Goal: Information Seeking & Learning: Learn about a topic

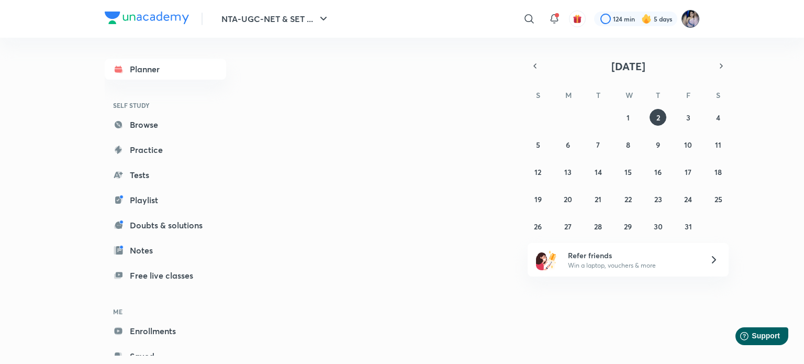
click at [690, 18] on img at bounding box center [690, 19] width 18 height 18
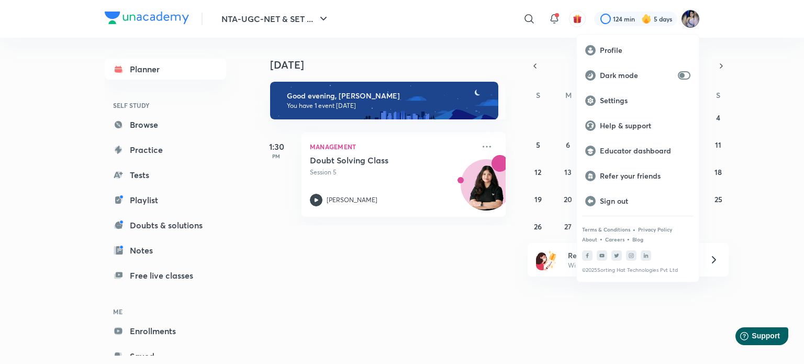
click at [314, 196] on div at bounding box center [402, 182] width 804 height 364
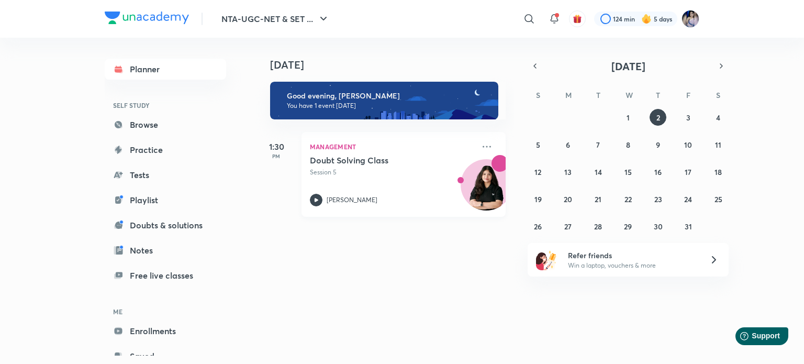
click at [319, 198] on icon at bounding box center [316, 200] width 13 height 13
click at [690, 18] on img at bounding box center [690, 19] width 18 height 18
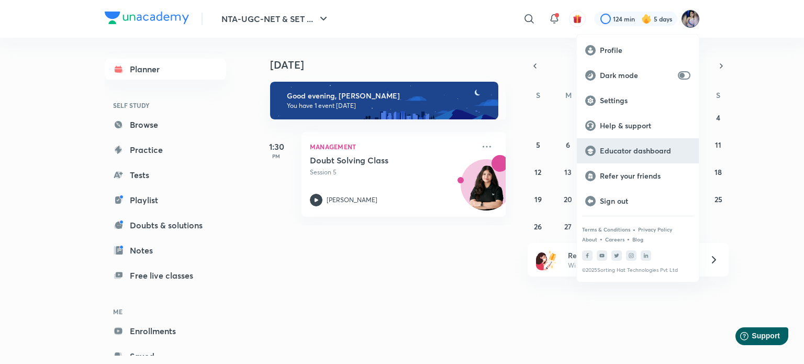
click at [631, 149] on p "Educator dashboard" at bounding box center [645, 150] width 91 height 9
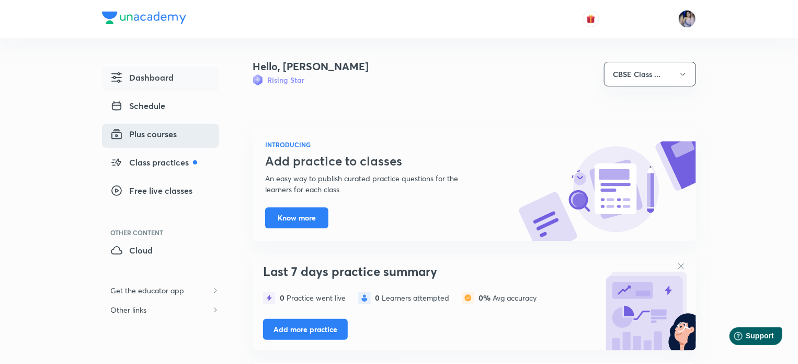
click at [160, 132] on span "Plus courses" at bounding box center [143, 134] width 66 height 13
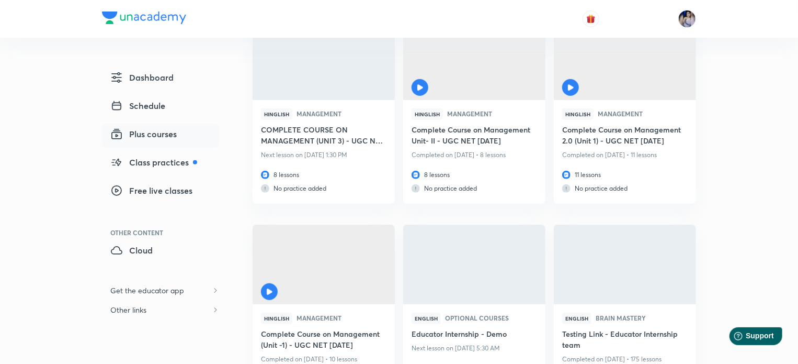
scroll to position [216, 0]
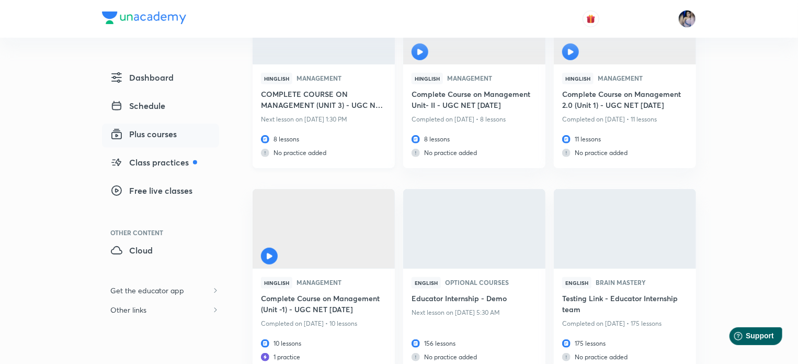
click at [329, 99] on h6 "COMPLETE COURSE ON MANAGEMENT (UNIT 3) - UGC NET [DATE]" at bounding box center [324, 100] width 126 height 24
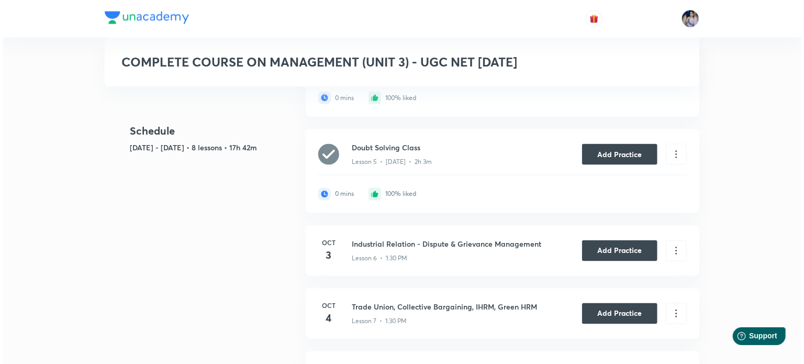
scroll to position [807, 0]
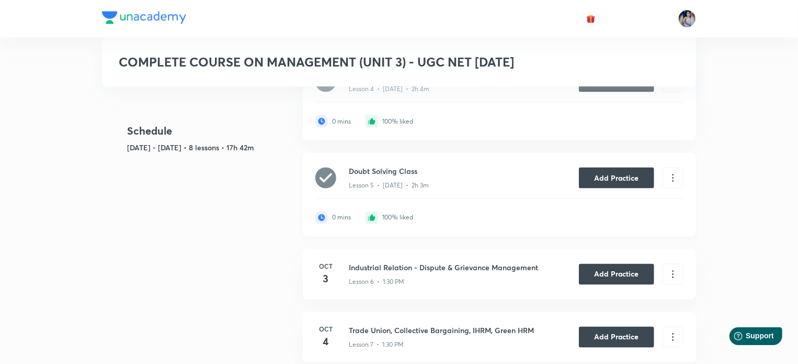
click at [389, 215] on div "100% liked" at bounding box center [397, 217] width 31 height 7
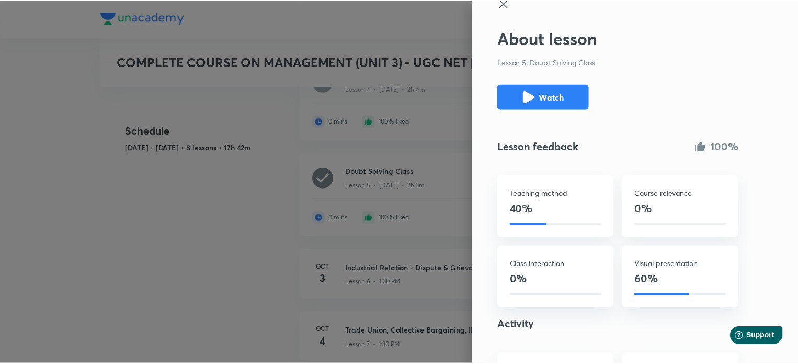
scroll to position [0, 0]
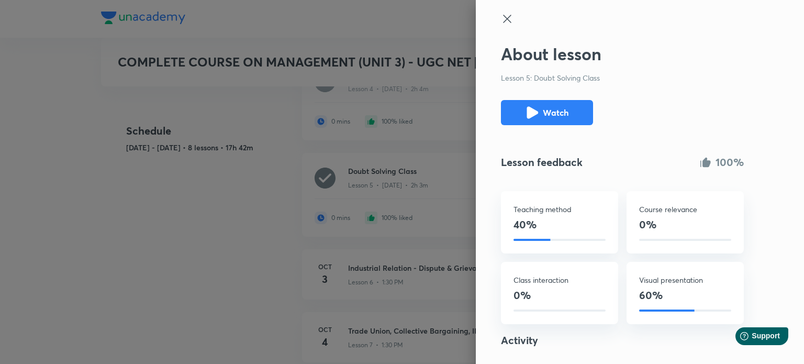
click at [501, 18] on icon at bounding box center [507, 19] width 13 height 13
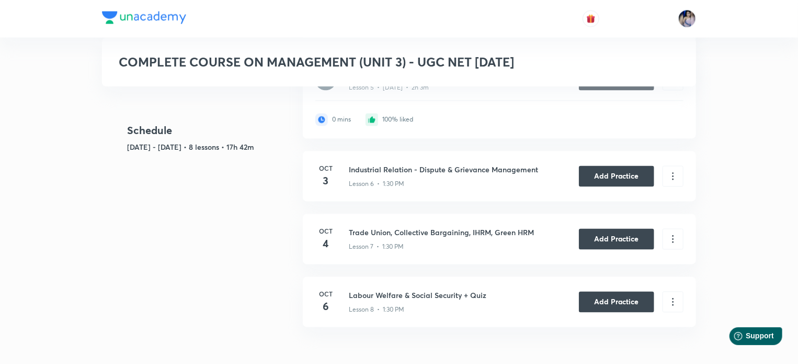
scroll to position [926, 0]
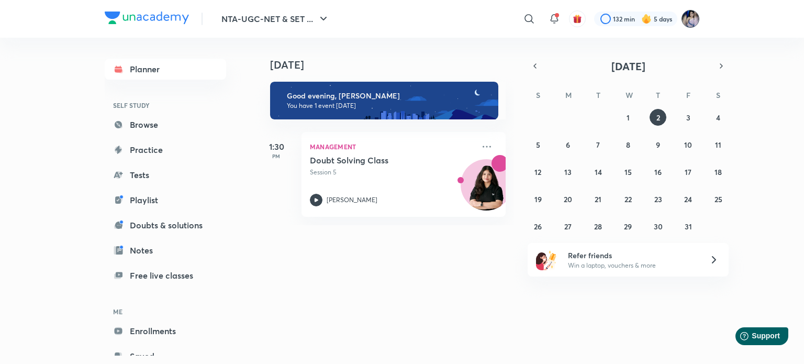
click at [687, 18] on img at bounding box center [690, 19] width 18 height 18
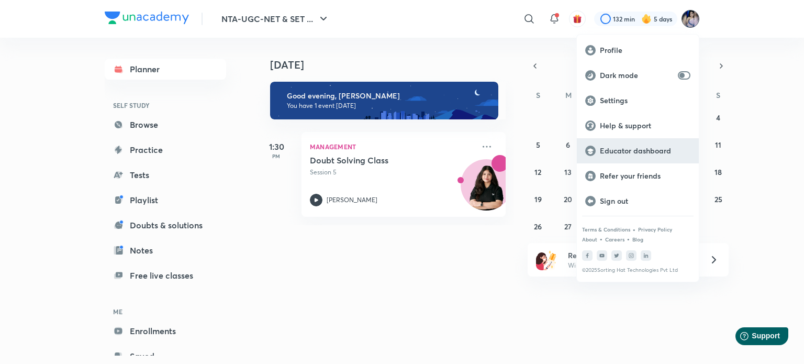
click at [633, 149] on p "Educator dashboard" at bounding box center [645, 150] width 91 height 9
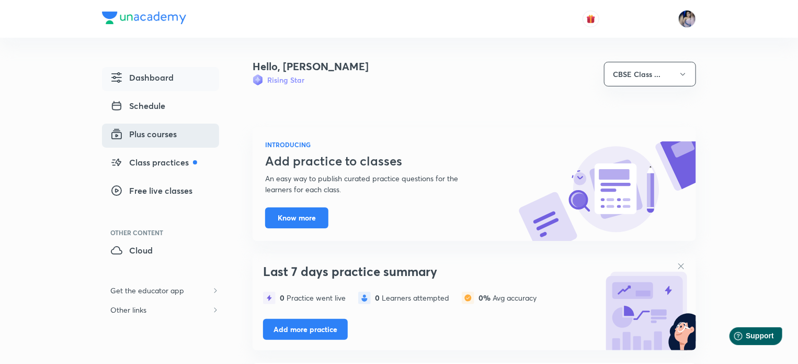
drag, startPoint x: 144, startPoint y: 132, endPoint x: 157, endPoint y: 132, distance: 12.6
click at [144, 132] on span "Plus courses" at bounding box center [143, 134] width 66 height 13
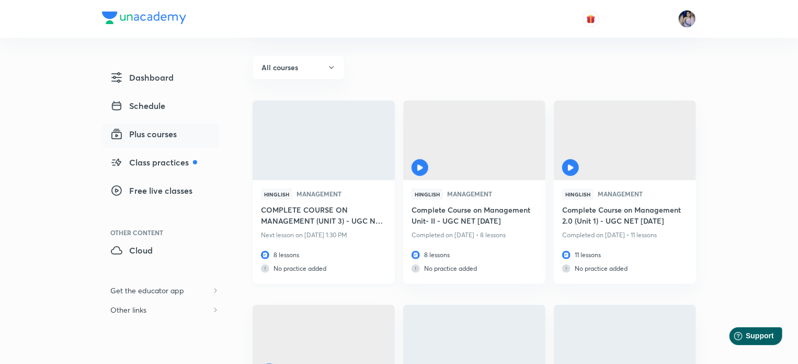
scroll to position [105, 0]
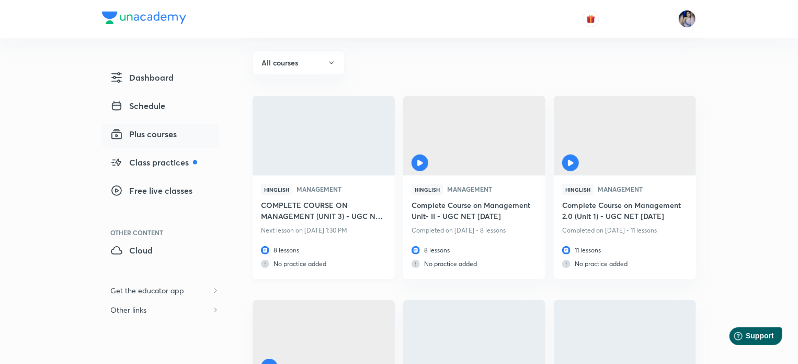
click at [315, 203] on h6 "COMPLETE COURSE ON MANAGEMENT (UNIT 3) - UGC NET [DATE]" at bounding box center [324, 211] width 126 height 24
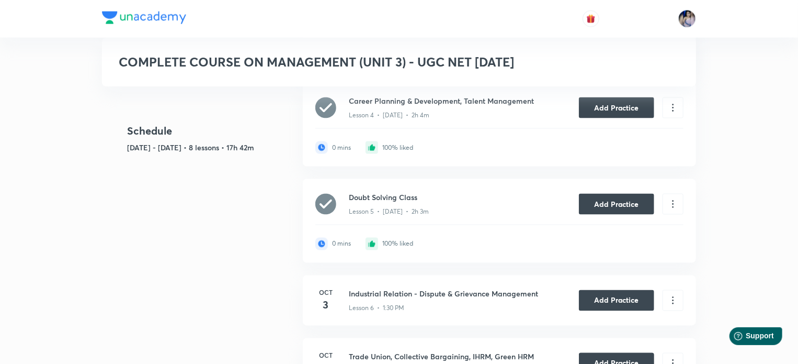
scroll to position [889, 0]
